Goal: Transaction & Acquisition: Purchase product/service

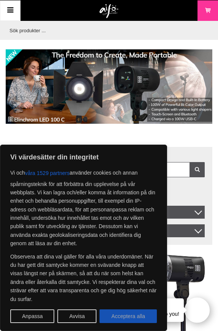
click at [129, 321] on button "Acceptera alla" at bounding box center [127, 316] width 57 height 14
checkbox input "true"
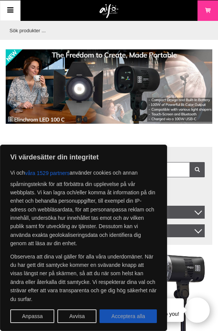
checkbox input "true"
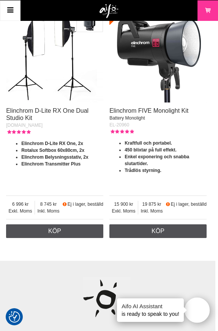
scroll to position [2346, 3]
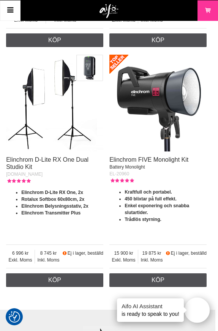
click at [8, 6] on icon at bounding box center [10, 10] width 9 height 11
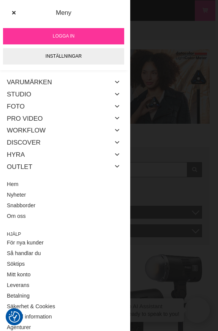
scroll to position [0, 3]
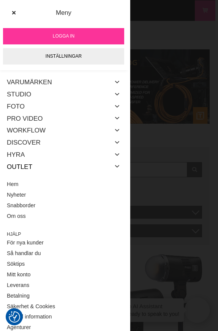
click at [26, 166] on link "Outlet" at bounding box center [19, 166] width 25 height 12
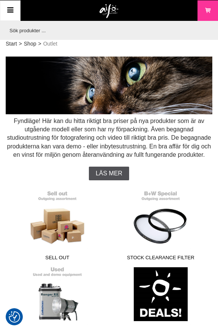
checkbox input "true"
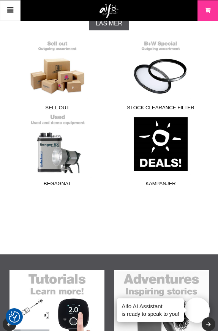
scroll to position [149, 0]
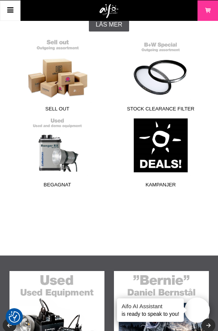
click at [68, 85] on link "Sell out" at bounding box center [58, 77] width 94 height 76
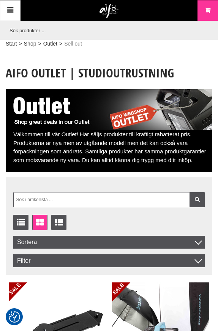
checkbox input "true"
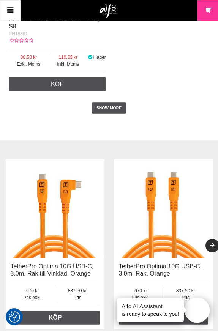
scroll to position [2747, 0]
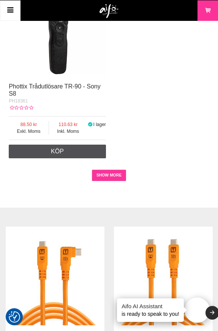
click at [101, 170] on link "SHOW MORE" at bounding box center [109, 175] width 35 height 11
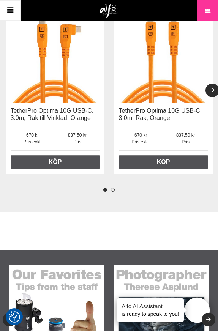
scroll to position [5552, 0]
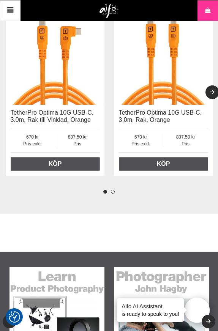
click at [112, 190] on button "2" at bounding box center [113, 192] width 4 height 4
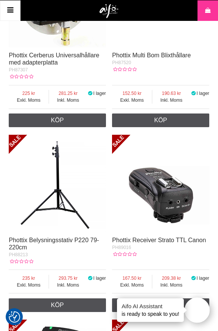
scroll to position [3754, 0]
